Goal: Task Accomplishment & Management: Manage account settings

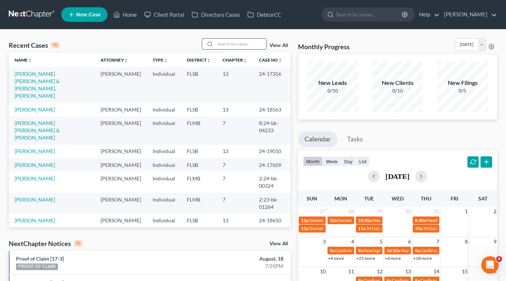
click at [243, 45] on input "search" at bounding box center [240, 44] width 51 height 11
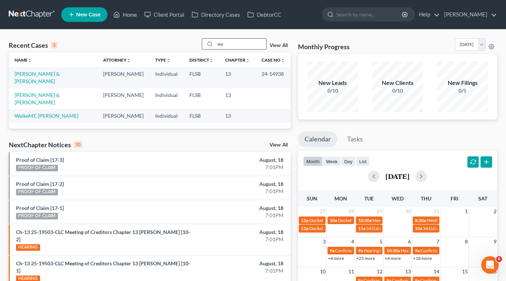
type input "w"
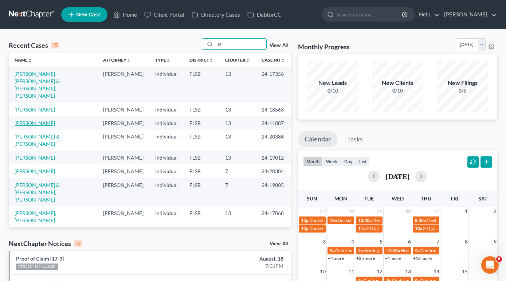
type input "at"
click at [37, 120] on link "[PERSON_NAME]" at bounding box center [35, 123] width 40 height 6
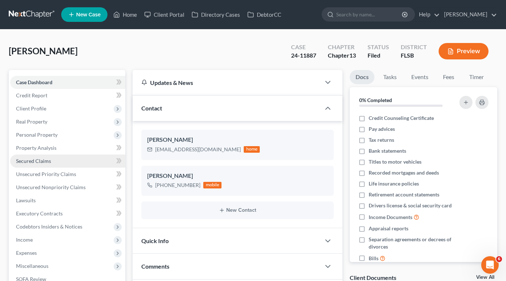
scroll to position [87, 0]
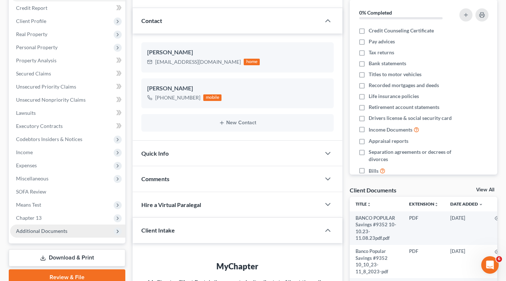
click at [73, 234] on span "Additional Documents" at bounding box center [67, 230] width 115 height 13
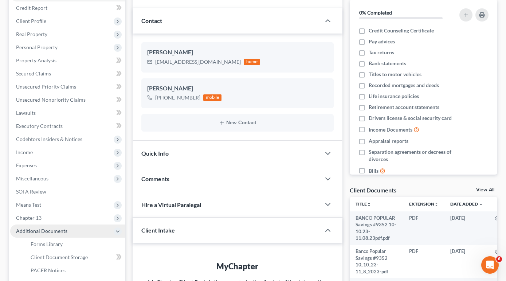
scroll to position [178, 0]
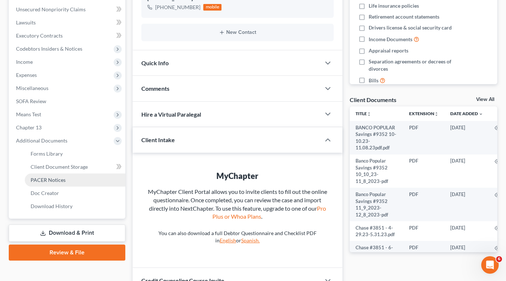
click at [58, 180] on span "PACER Notices" at bounding box center [48, 180] width 35 height 6
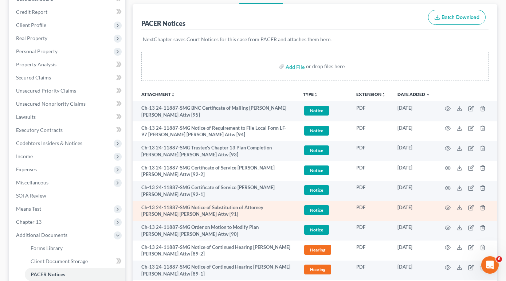
scroll to position [88, 0]
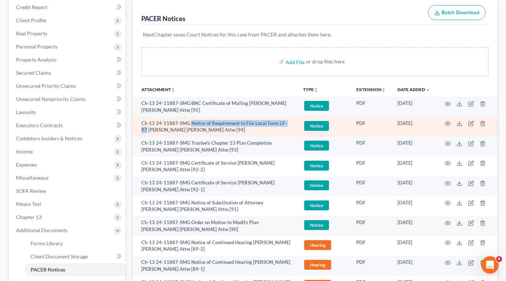
drag, startPoint x: 190, startPoint y: 124, endPoint x: 291, endPoint y: 125, distance: 100.9
click at [291, 125] on td "Ch-13 24-11887-SMG Notice of Requirement to File Local Form LF-97 [PERSON_NAME]…" at bounding box center [215, 127] width 165 height 20
copy td "Notice of Requirement to File Local Form LF-97"
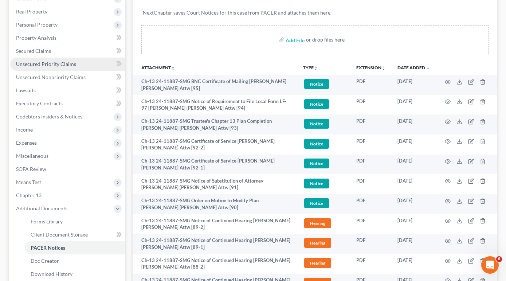
scroll to position [66, 0]
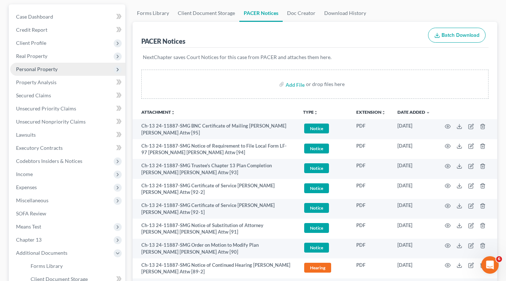
click at [55, 68] on span "Personal Property" at bounding box center [37, 69] width 42 height 6
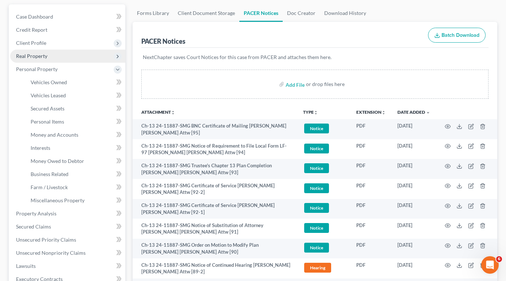
click at [42, 57] on span "Real Property" at bounding box center [31, 56] width 31 height 6
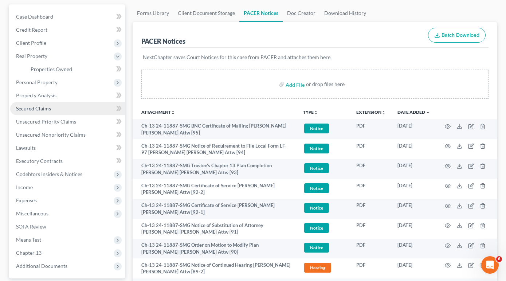
click at [42, 108] on span "Secured Claims" at bounding box center [33, 108] width 35 height 6
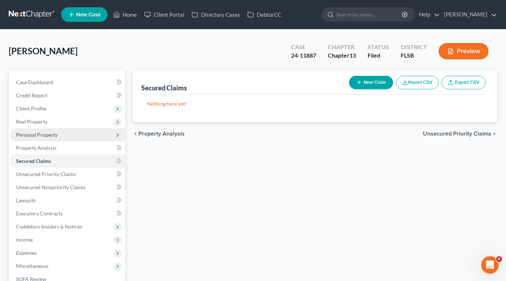
click at [39, 133] on span "Personal Property" at bounding box center [37, 134] width 42 height 6
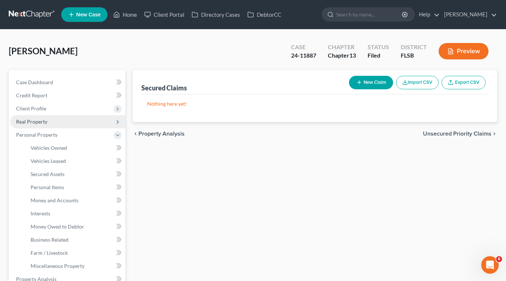
click at [34, 123] on span "Real Property" at bounding box center [31, 121] width 31 height 6
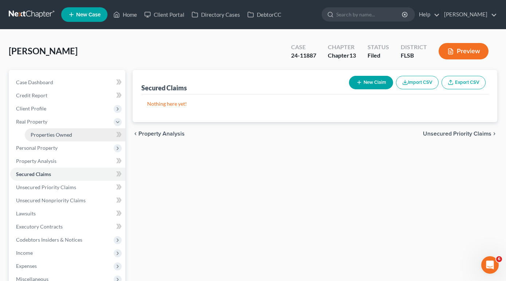
click at [42, 137] on span "Properties Owned" at bounding box center [52, 134] width 42 height 6
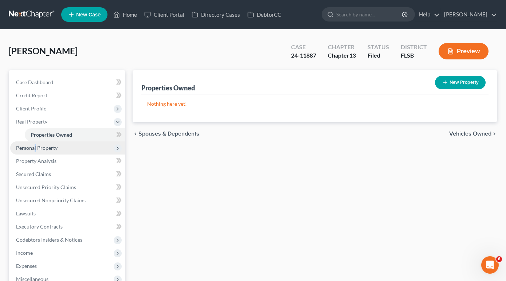
click at [34, 151] on span "Personal Property" at bounding box center [67, 147] width 115 height 13
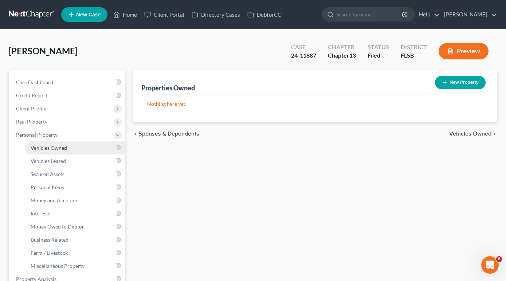
click at [42, 149] on span "Vehicles Owned" at bounding box center [49, 148] width 36 height 6
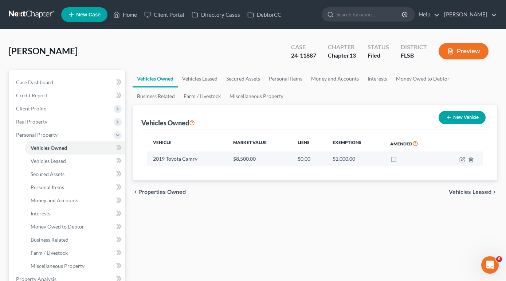
click at [204, 164] on td "2019 Toyota Camry" at bounding box center [187, 159] width 80 height 14
click at [201, 159] on td "2019 Toyota Camry" at bounding box center [187, 159] width 80 height 14
click at [463, 159] on icon "button" at bounding box center [462, 158] width 3 height 3
select select "0"
select select "7"
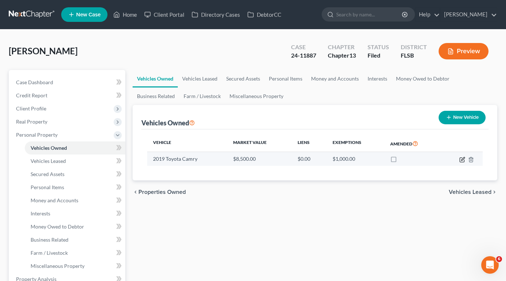
select select "0"
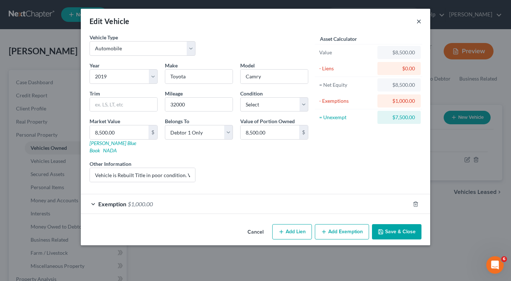
click at [417, 22] on button "×" at bounding box center [419, 21] width 5 height 9
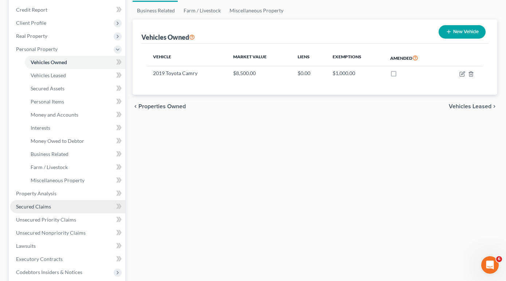
scroll to position [90, 0]
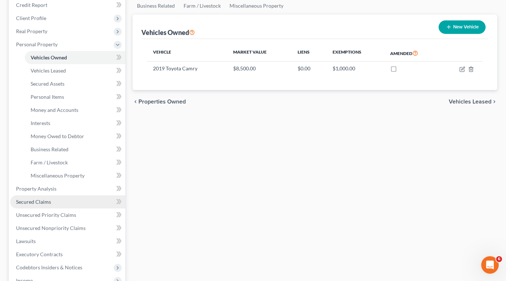
click at [55, 198] on link "Secured Claims" at bounding box center [67, 201] width 115 height 13
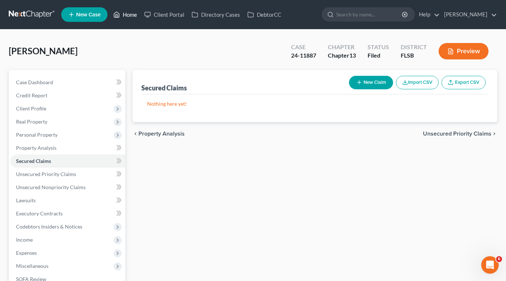
click at [138, 14] on link "Home" at bounding box center [125, 14] width 31 height 13
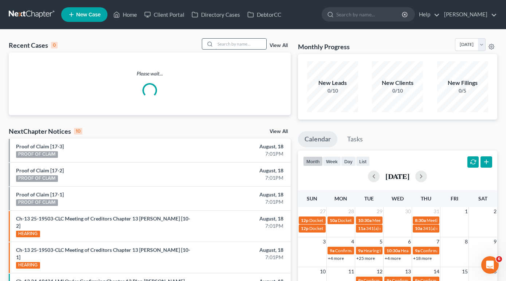
click at [235, 44] on input "search" at bounding box center [240, 44] width 51 height 11
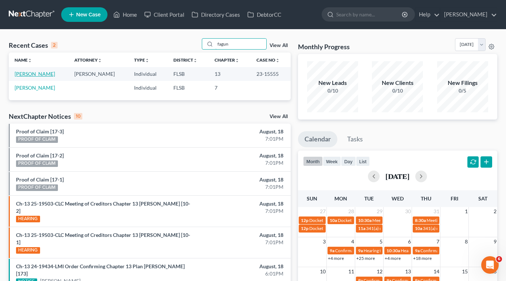
type input "fagun"
click at [30, 72] on link "[PERSON_NAME]" at bounding box center [35, 74] width 40 height 6
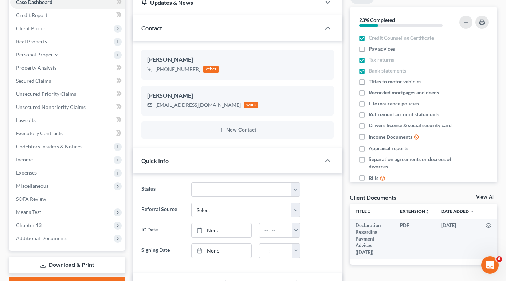
scroll to position [197, 0]
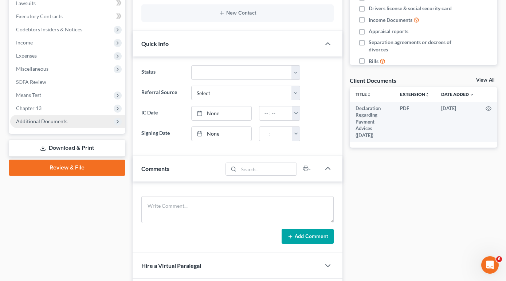
click at [58, 120] on span "Additional Documents" at bounding box center [41, 121] width 51 height 6
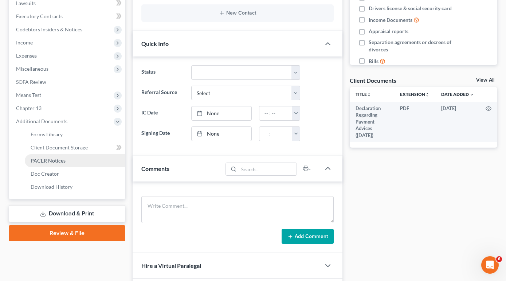
click at [64, 161] on span "PACER Notices" at bounding box center [48, 160] width 35 height 6
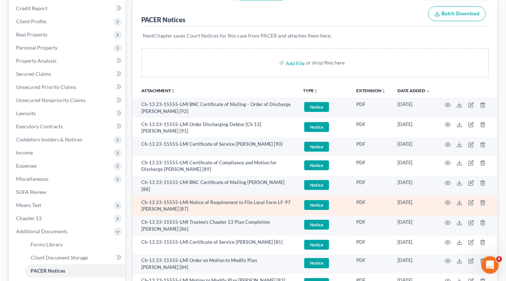
scroll to position [97, 0]
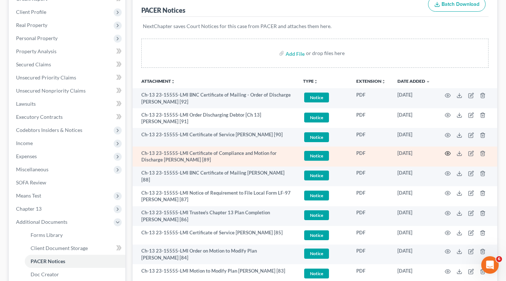
click at [446, 155] on icon "button" at bounding box center [447, 154] width 5 height 4
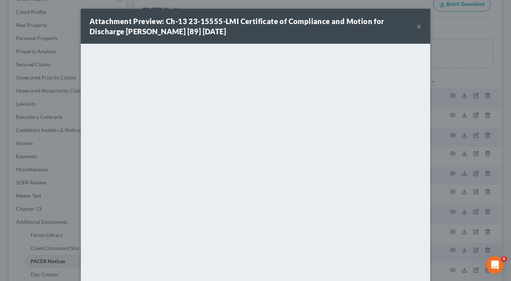
click at [417, 26] on button "×" at bounding box center [419, 26] width 5 height 9
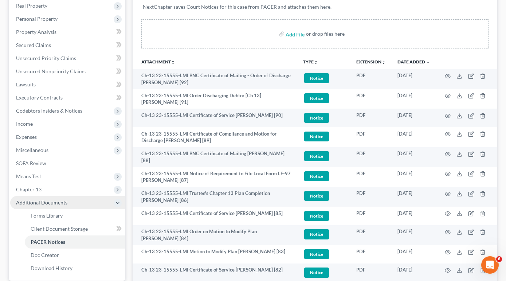
scroll to position [135, 0]
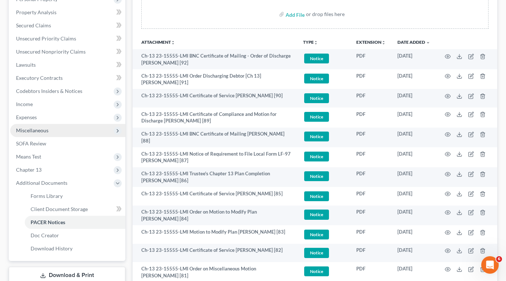
click at [118, 132] on icon at bounding box center [118, 131] width 6 height 6
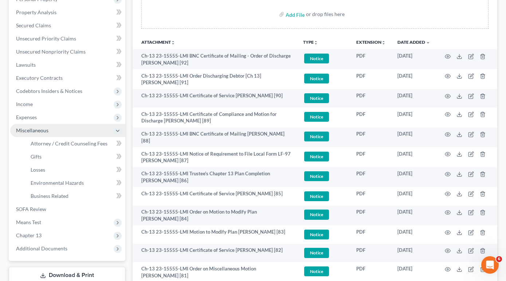
click at [118, 132] on icon at bounding box center [118, 131] width 6 height 6
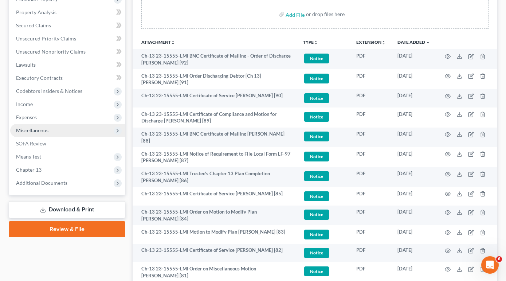
click at [105, 207] on link "Download & Print" at bounding box center [67, 209] width 117 height 17
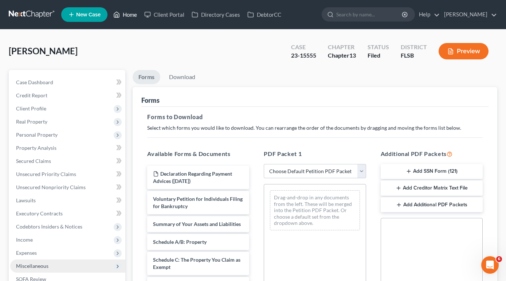
click at [129, 18] on link "Home" at bounding box center [125, 14] width 31 height 13
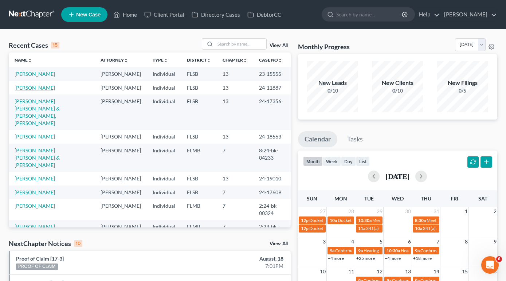
click at [51, 91] on link "[PERSON_NAME]" at bounding box center [35, 87] width 40 height 6
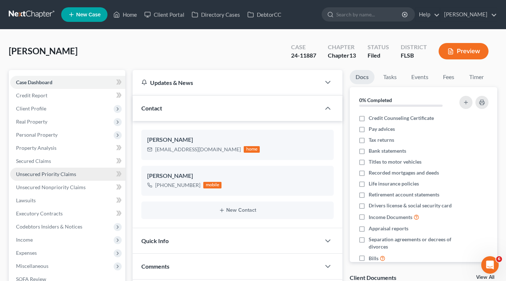
click at [38, 175] on span "Unsecured Priority Claims" at bounding box center [46, 174] width 60 height 6
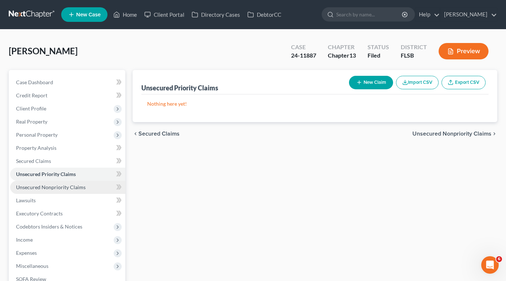
click at [45, 189] on span "Unsecured Nonpriority Claims" at bounding box center [51, 187] width 70 height 6
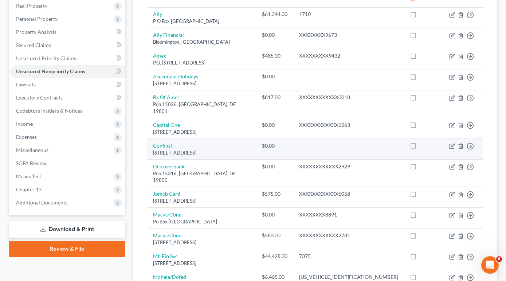
scroll to position [111, 0]
